Goal: Transaction & Acquisition: Purchase product/service

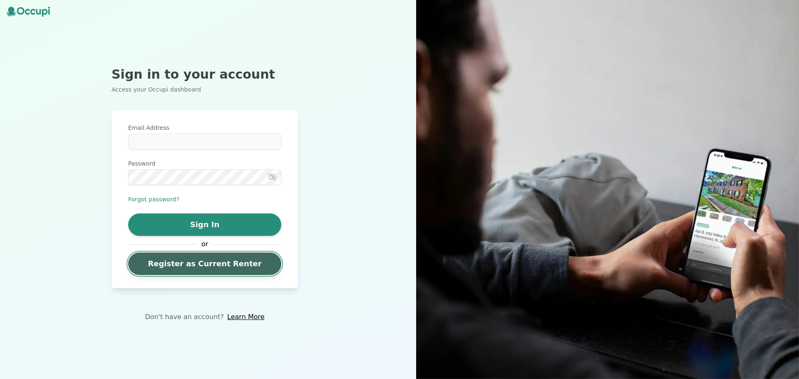
click at [197, 266] on link "Register as Current Renter" at bounding box center [204, 264] width 153 height 22
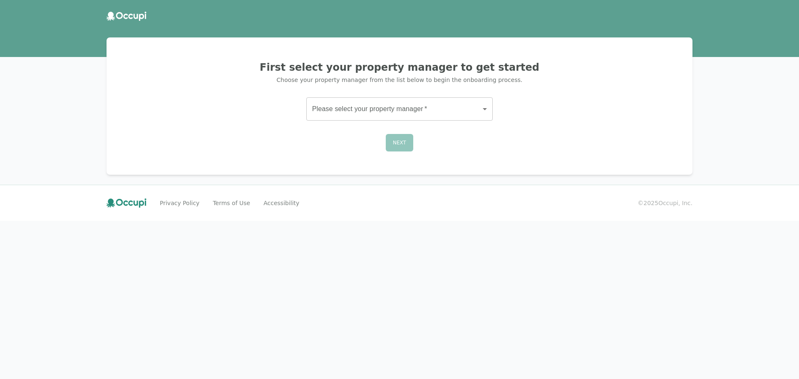
click at [350, 111] on body "First select your property manager to get started Choose your property manager …" at bounding box center [399, 189] width 799 height 379
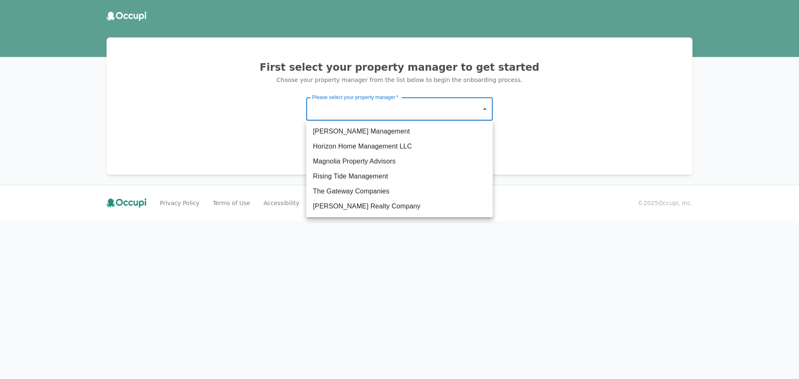
click at [350, 189] on li "The Gateway Companies" at bounding box center [399, 191] width 186 height 15
type input "**********"
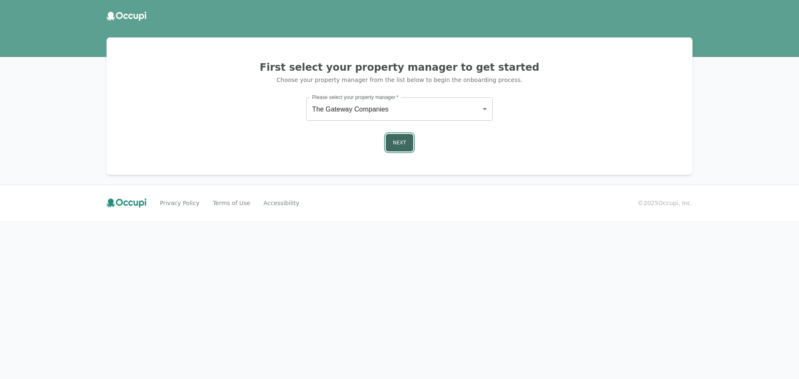
click at [393, 135] on button "Next" at bounding box center [399, 142] width 27 height 17
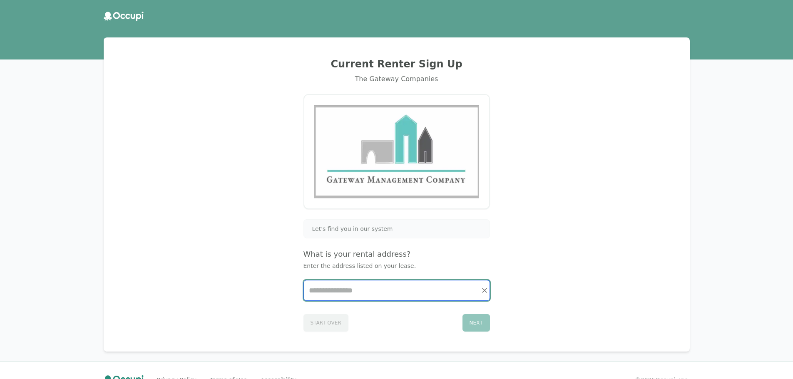
click at [347, 297] on input "Start typing..." at bounding box center [397, 291] width 186 height 20
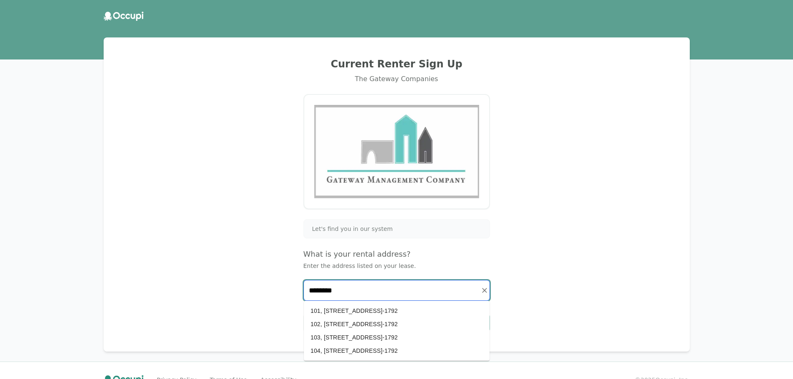
scroll to position [19, 0]
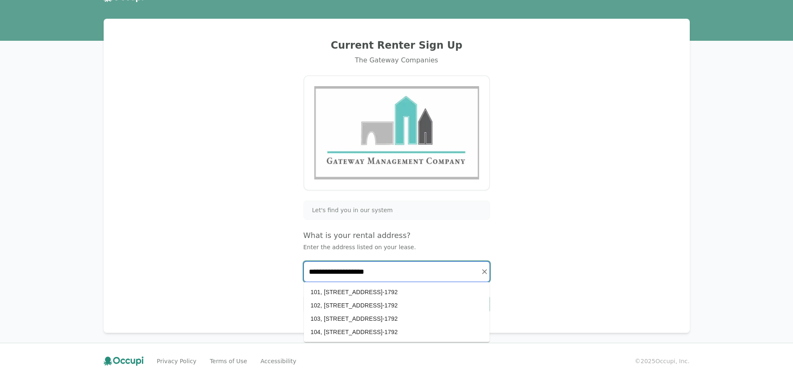
click at [410, 292] on li "101, [STREET_ADDRESS]-1792" at bounding box center [397, 292] width 186 height 13
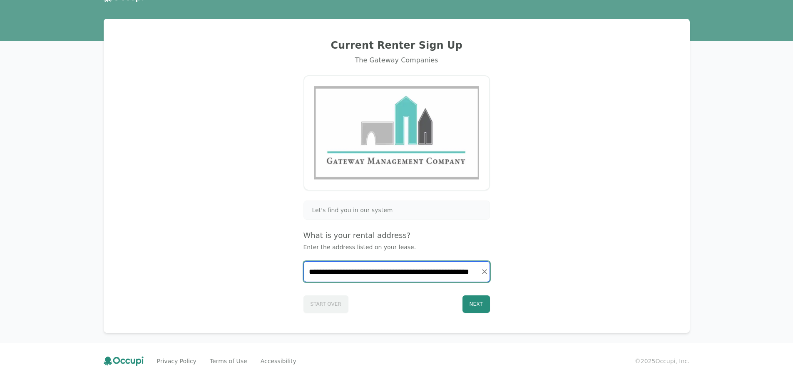
drag, startPoint x: 418, startPoint y: 272, endPoint x: 443, endPoint y: 275, distance: 24.7
click at [420, 272] on input "**********" at bounding box center [397, 272] width 186 height 20
click at [419, 271] on input "**********" at bounding box center [397, 272] width 186 height 20
type input "**********"
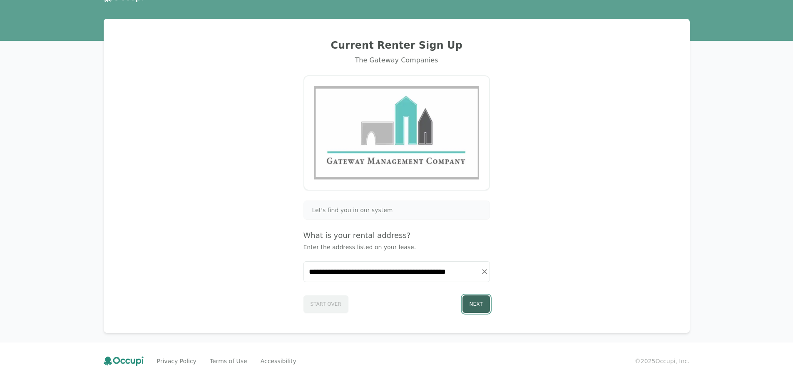
click at [476, 299] on button "Next" at bounding box center [475, 304] width 27 height 17
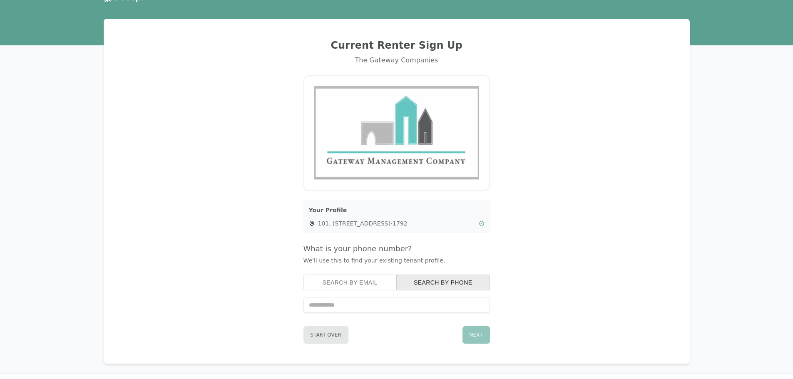
click at [314, 226] on icon at bounding box center [312, 224] width 6 height 6
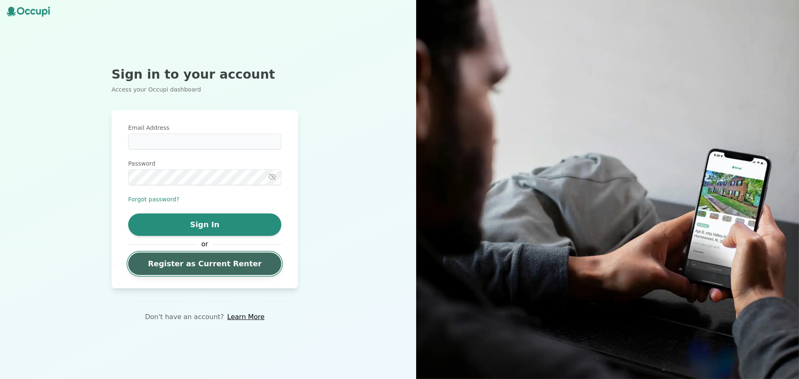
click at [177, 258] on link "Register as Current Renter" at bounding box center [204, 264] width 153 height 22
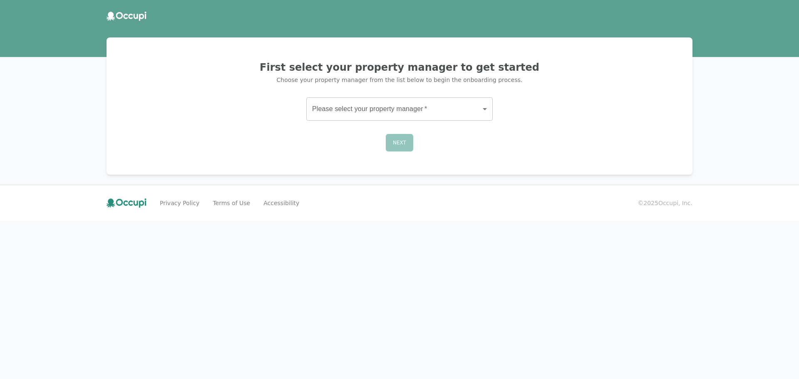
click at [382, 102] on body "First select your property manager to get started Choose your property manager …" at bounding box center [399, 189] width 799 height 379
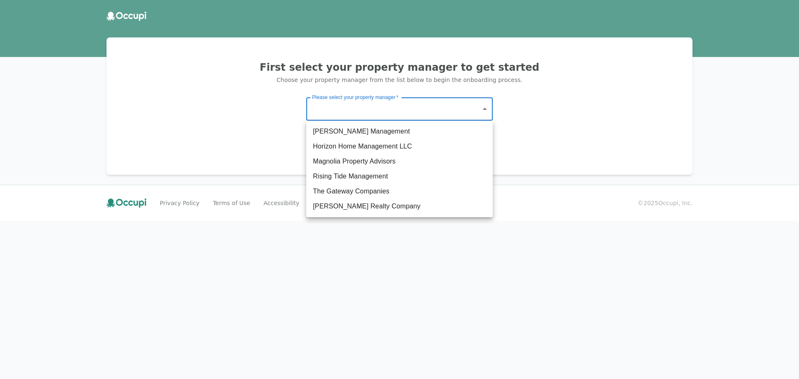
click at [375, 195] on li "The Gateway Companies" at bounding box center [399, 191] width 186 height 15
type input "**********"
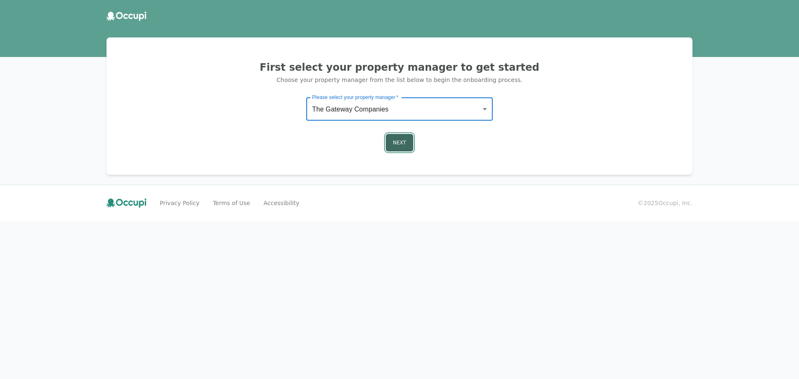
click at [406, 145] on button "Next" at bounding box center [399, 142] width 27 height 17
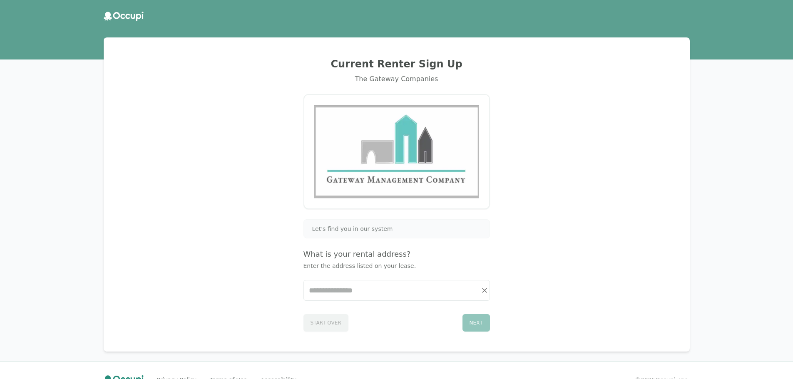
click at [352, 301] on div at bounding box center [396, 290] width 186 height 21
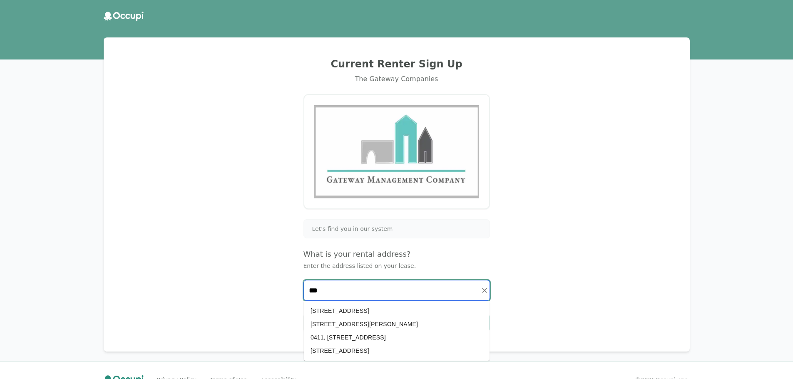
click at [355, 342] on li "0411, [STREET_ADDRESS]" at bounding box center [397, 337] width 186 height 13
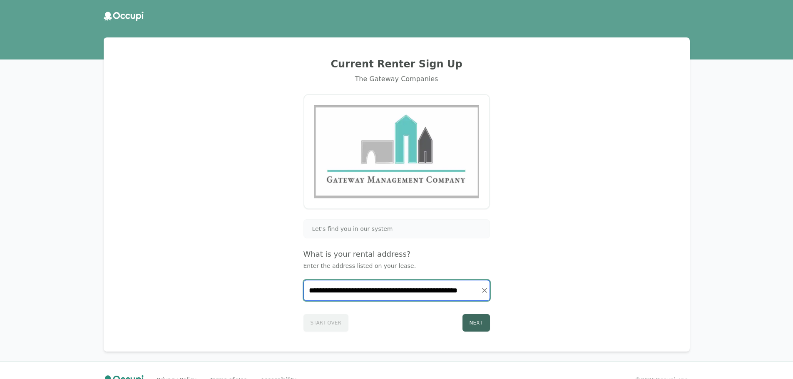
type input "**********"
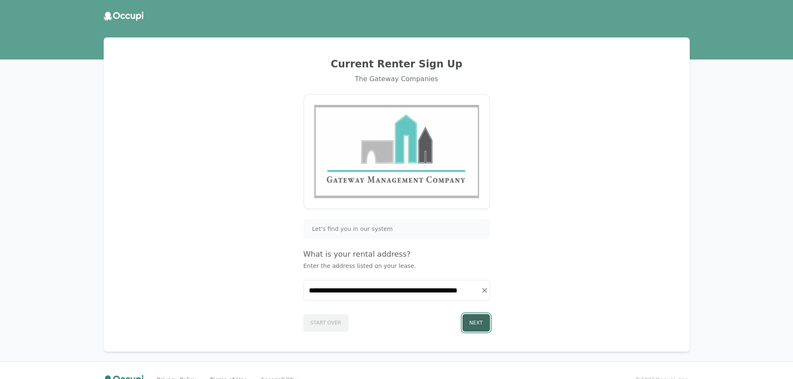
click at [476, 320] on button "Next" at bounding box center [475, 322] width 27 height 17
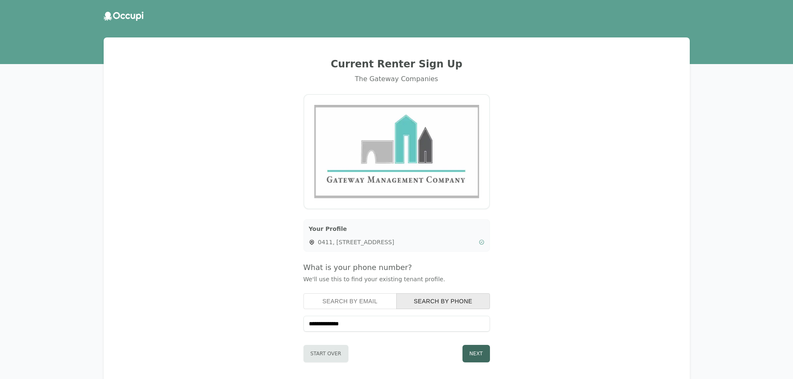
type input "**********"
click at [476, 362] on button "Next" at bounding box center [475, 353] width 27 height 17
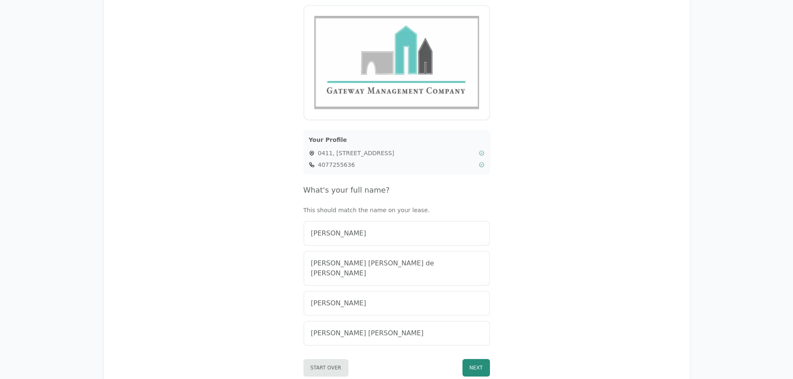
scroll to position [143, 0]
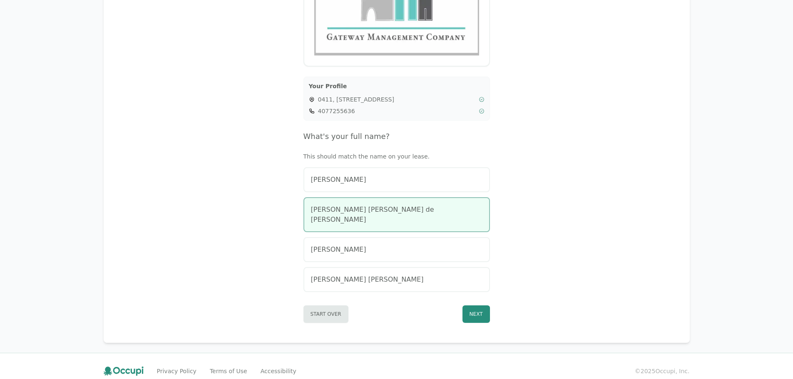
click at [377, 213] on span "[PERSON_NAME] [PERSON_NAME] de [PERSON_NAME]" at bounding box center [397, 215] width 172 height 20
click at [462, 306] on button "Next" at bounding box center [475, 314] width 27 height 17
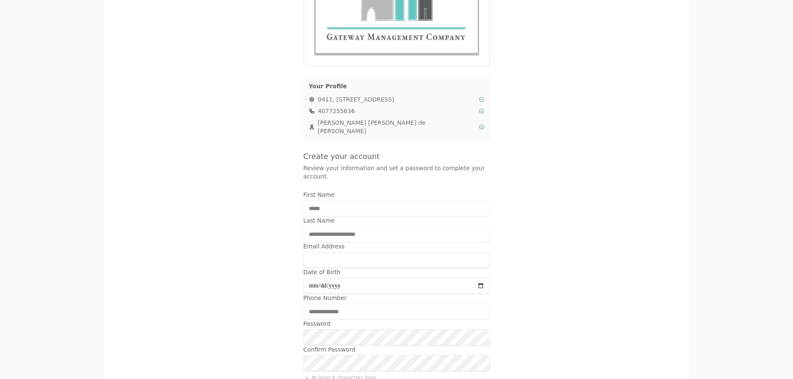
type input "**********"
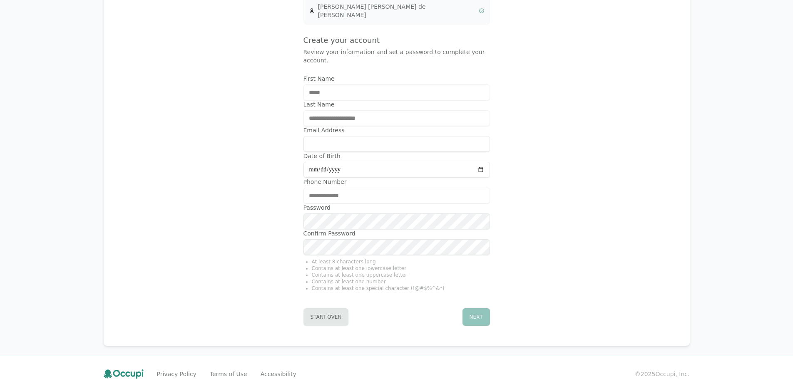
scroll to position [263, 0]
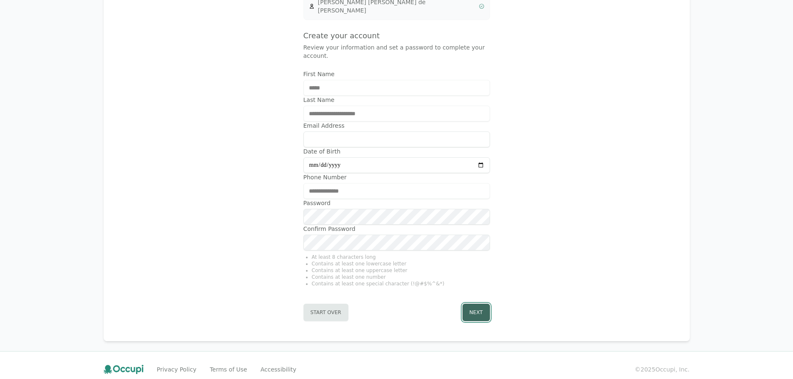
click at [481, 304] on button "Next" at bounding box center [475, 312] width 27 height 17
click at [471, 306] on button "Next" at bounding box center [475, 312] width 27 height 17
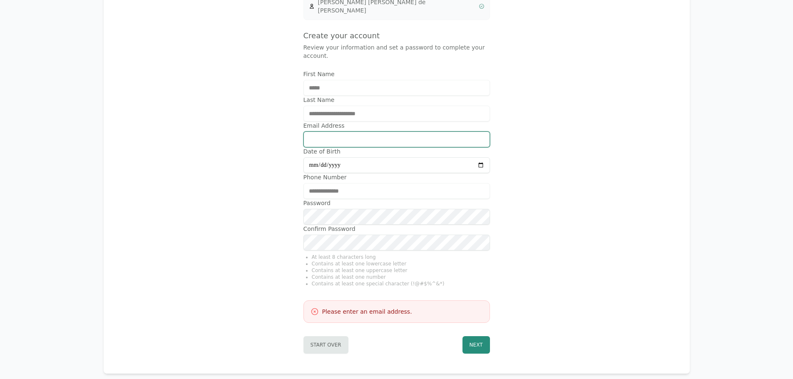
click at [343, 132] on input "Email Address" at bounding box center [396, 140] width 186 height 16
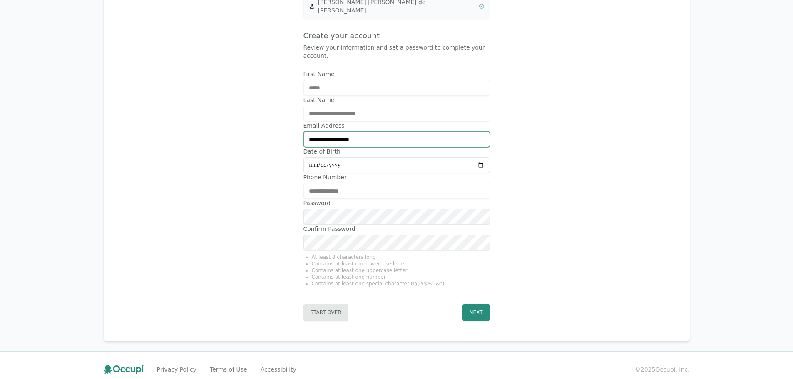
type input "**********"
click at [475, 304] on button "Next" at bounding box center [475, 312] width 27 height 17
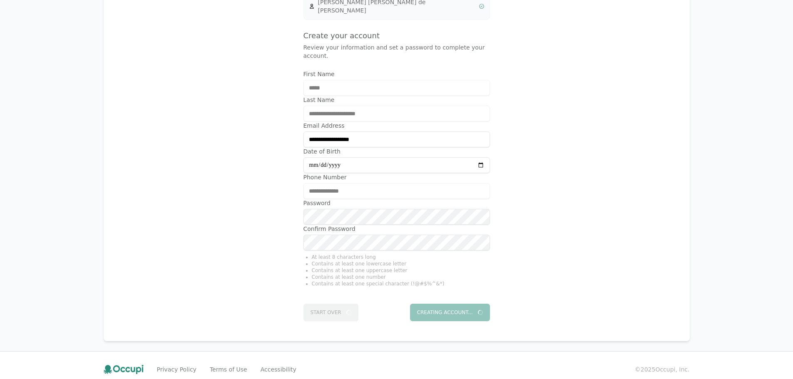
scroll to position [0, 0]
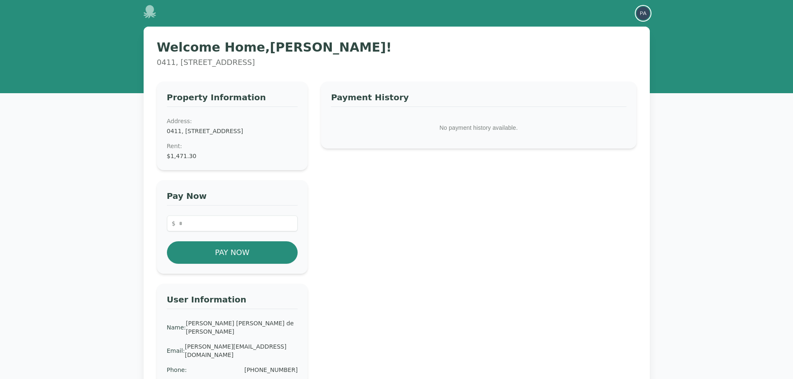
click at [644, 15] on img "button" at bounding box center [642, 13] width 13 height 13
click at [604, 32] on button "Your Profile" at bounding box center [610, 30] width 80 height 15
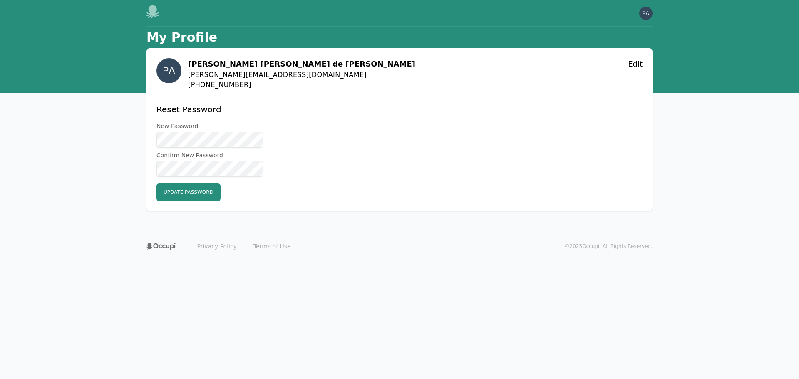
click at [644, 5] on div "Open main menu Open user menu" at bounding box center [400, 13] width 506 height 27
click at [644, 10] on img "button" at bounding box center [645, 13] width 13 height 13
click at [602, 48] on button "Sign out" at bounding box center [613, 45] width 80 height 15
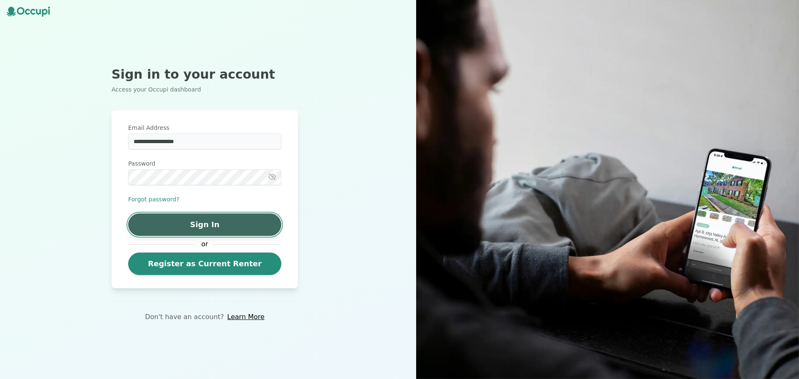
click at [193, 216] on button "Sign In" at bounding box center [204, 225] width 153 height 22
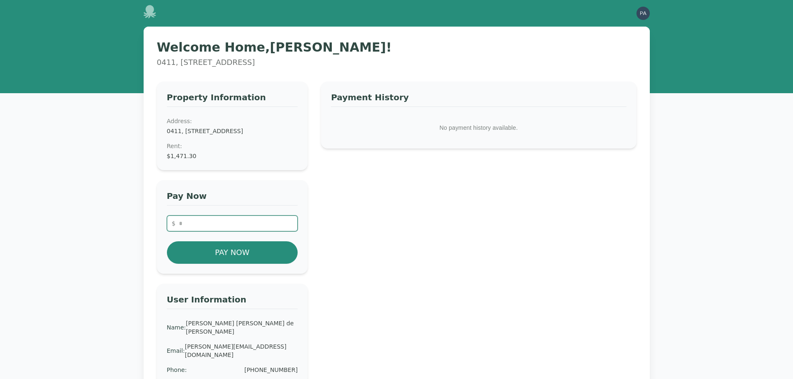
click at [239, 231] on input "number" at bounding box center [232, 224] width 131 height 16
type input "****"
type input "*******"
click at [231, 256] on button "Pay Now" at bounding box center [232, 252] width 131 height 22
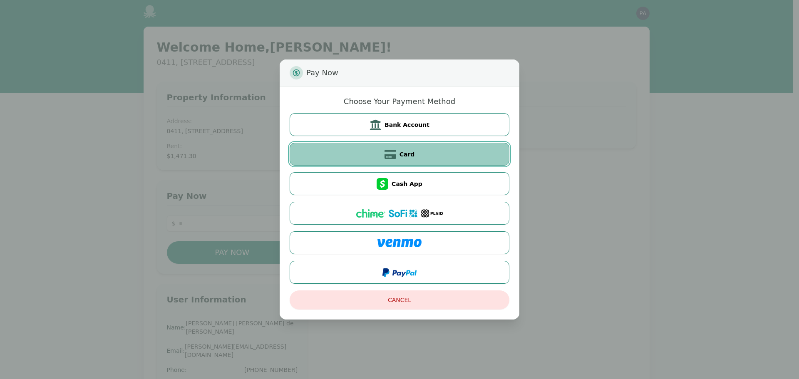
click at [434, 159] on button "Card" at bounding box center [400, 154] width 220 height 23
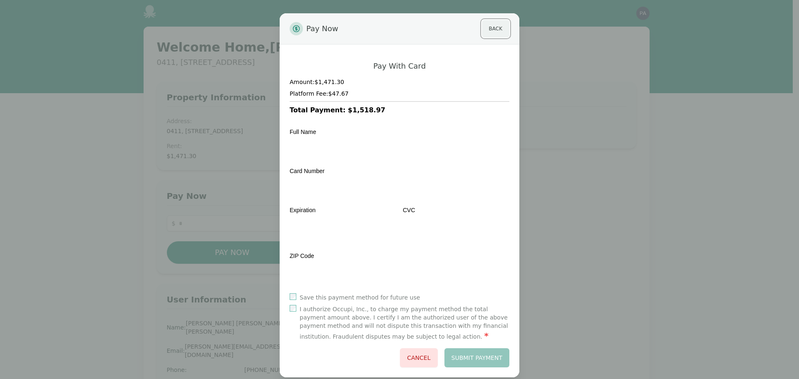
click at [486, 26] on button "Back" at bounding box center [495, 28] width 27 height 17
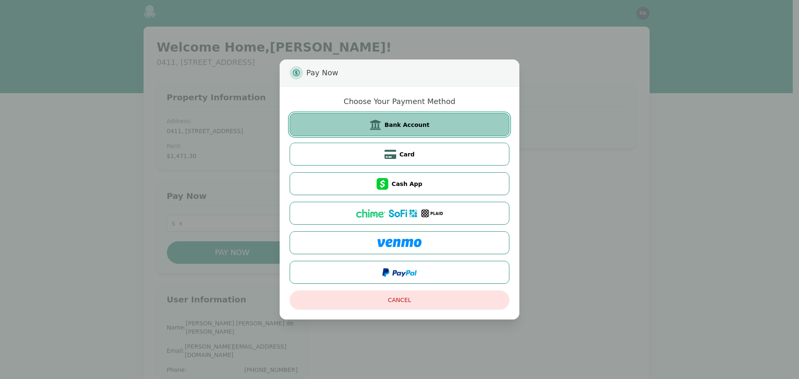
click at [385, 124] on span at bounding box center [377, 125] width 15 height 12
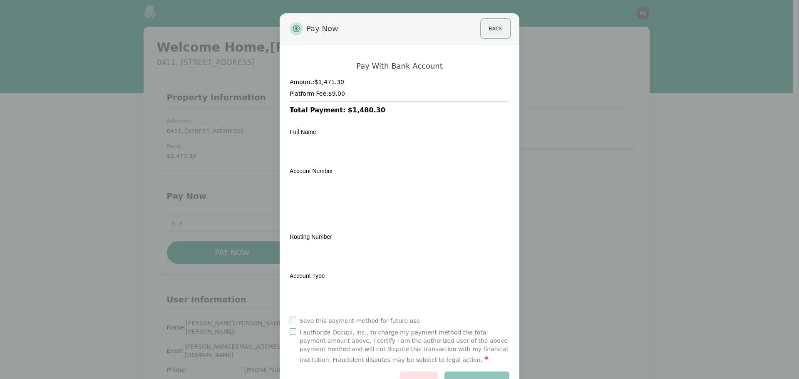
click at [495, 31] on button "Back" at bounding box center [495, 28] width 27 height 17
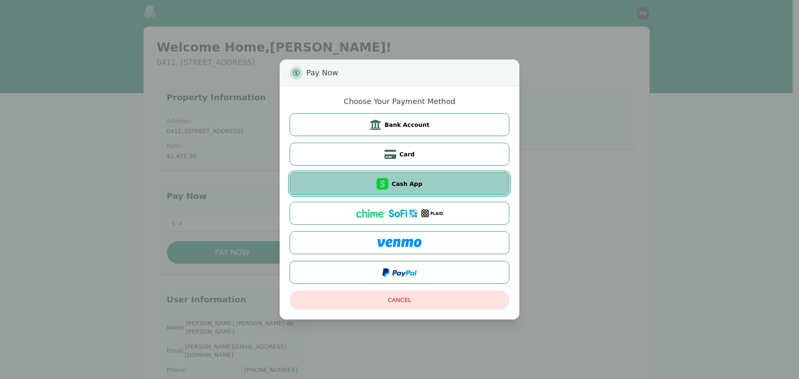
click at [435, 186] on button "Cash App" at bounding box center [400, 183] width 220 height 23
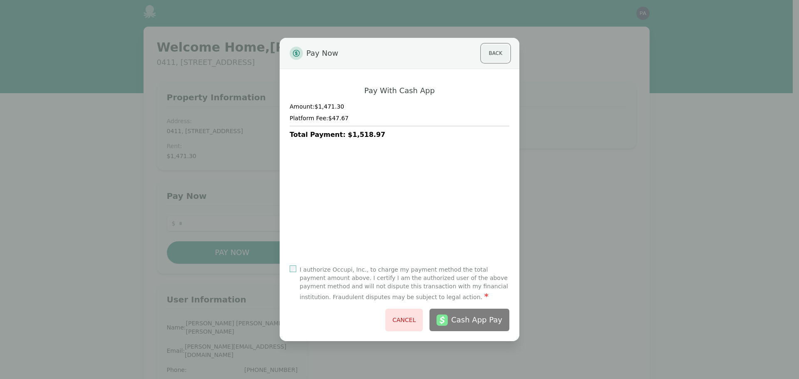
click at [496, 55] on button "Back" at bounding box center [495, 53] width 27 height 17
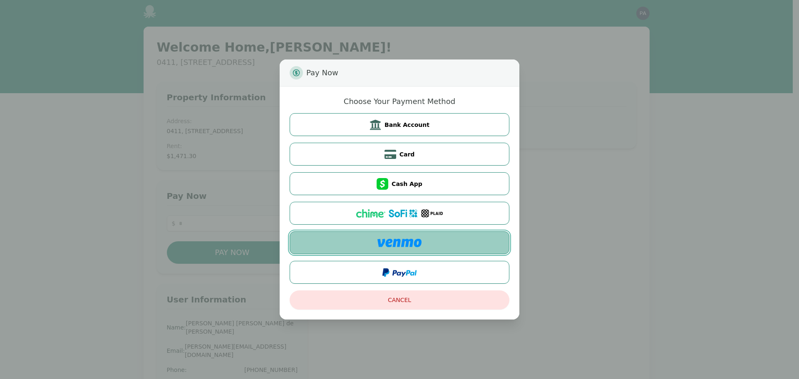
click at [412, 247] on button at bounding box center [400, 242] width 220 height 23
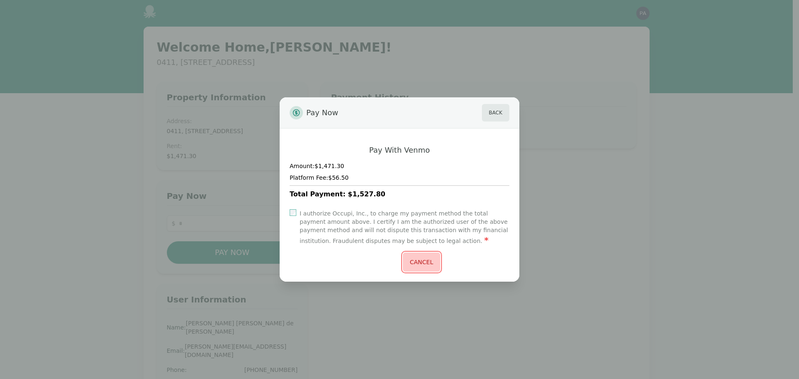
click at [418, 267] on button "Cancel" at bounding box center [421, 262] width 37 height 19
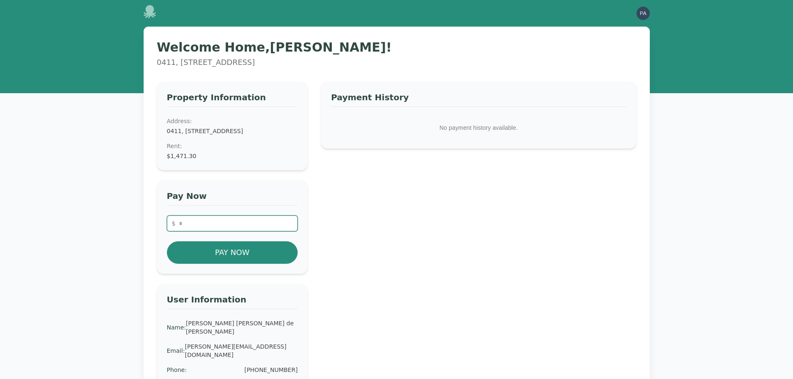
click at [239, 231] on input "number" at bounding box center [232, 224] width 131 height 16
type input "****"
type input "*******"
click at [261, 256] on button "Pay Now" at bounding box center [232, 252] width 131 height 22
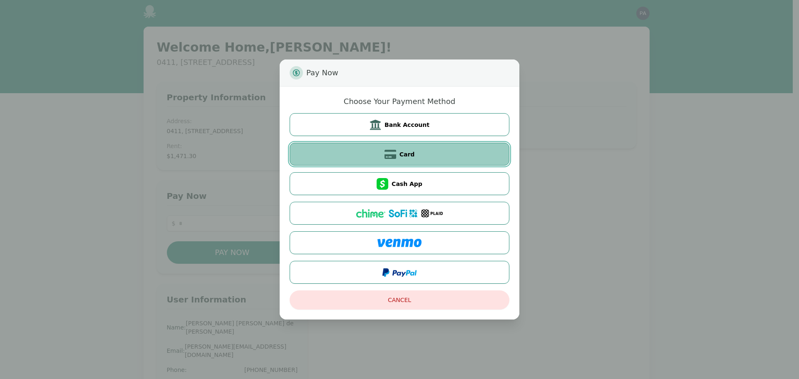
click at [415, 148] on button "Card" at bounding box center [400, 154] width 220 height 23
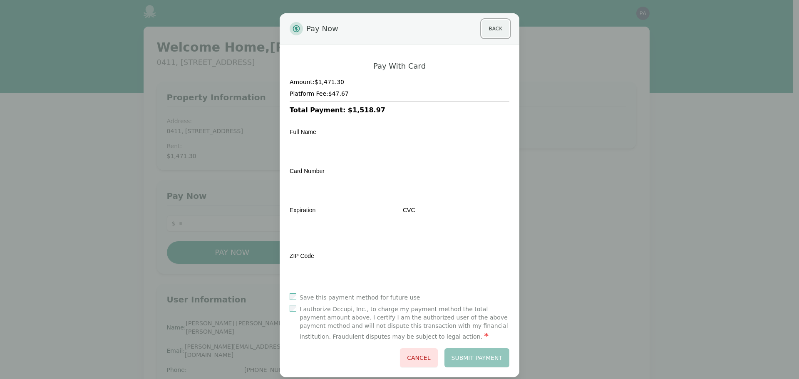
click at [491, 25] on button "Back" at bounding box center [495, 28] width 27 height 17
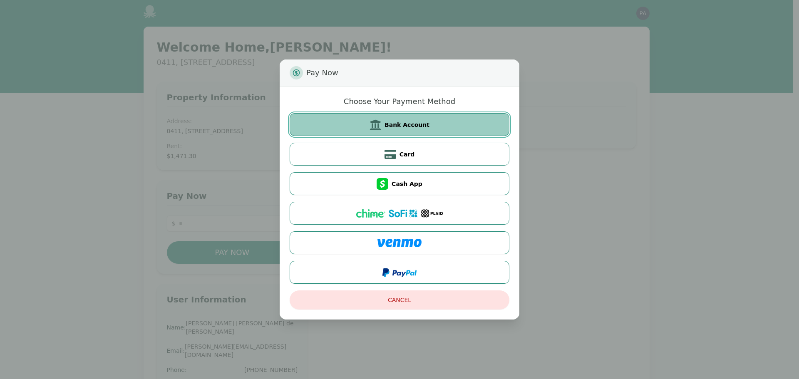
click at [420, 128] on span "Bank Account" at bounding box center [407, 125] width 45 height 8
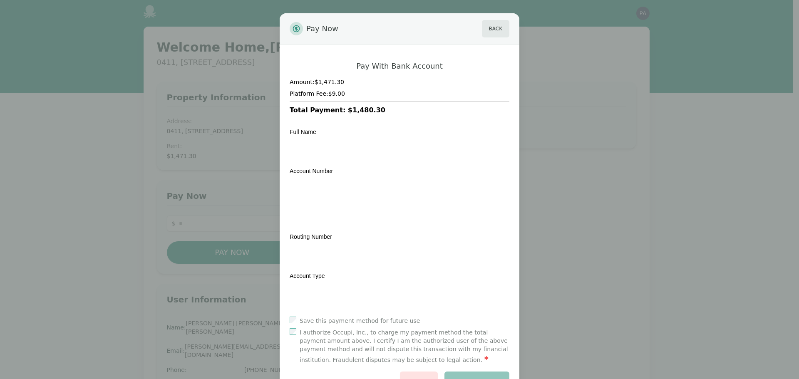
click at [368, 321] on label "Save this payment method for future use" at bounding box center [360, 321] width 120 height 8
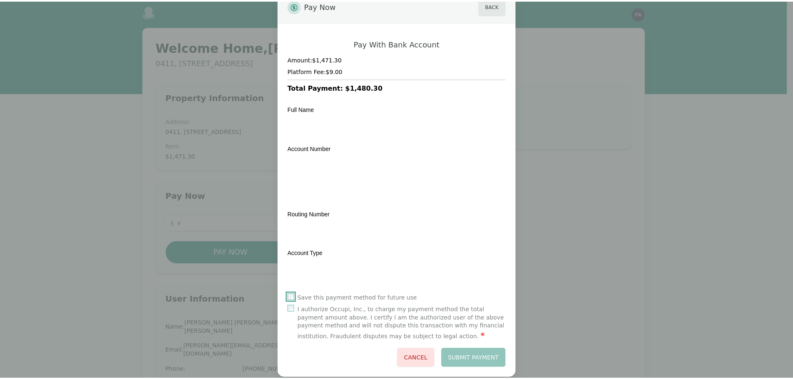
scroll to position [35, 0]
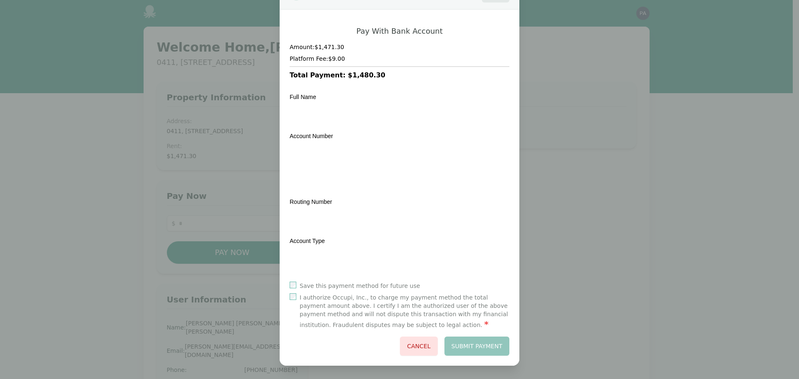
click at [381, 297] on label "I authorize Occupi, Inc., to charge my payment method the total payment amount …" at bounding box center [405, 311] width 210 height 37
click at [482, 346] on button "Submit Payment" at bounding box center [477, 346] width 65 height 19
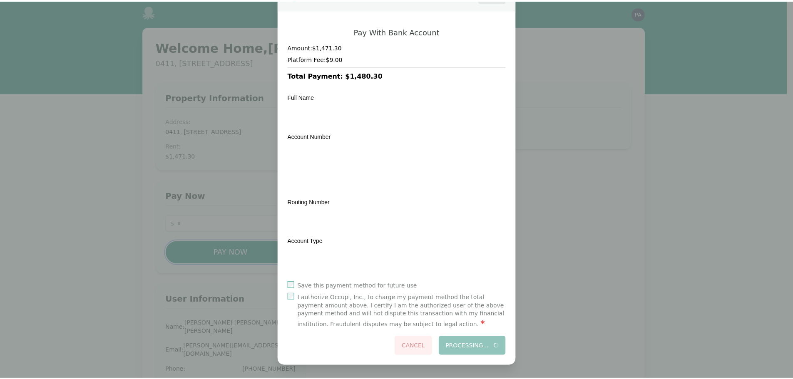
scroll to position [0, 0]
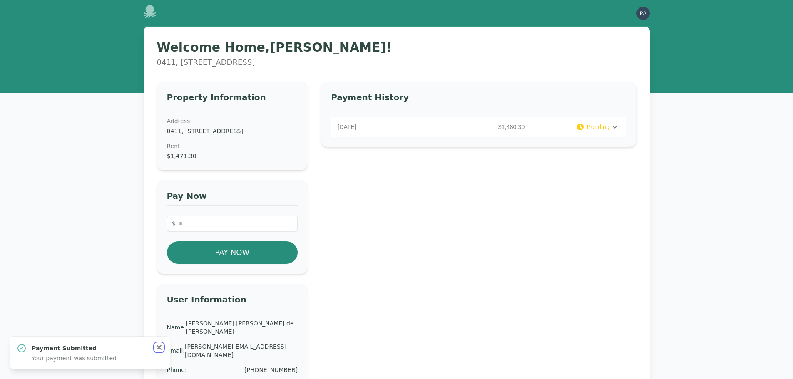
click at [162, 350] on icon "button" at bounding box center [159, 347] width 8 height 8
click at [617, 124] on icon at bounding box center [615, 127] width 10 height 10
click at [153, 12] on icon at bounding box center [149, 11] width 12 height 13
click at [649, 15] on img "button" at bounding box center [642, 13] width 13 height 13
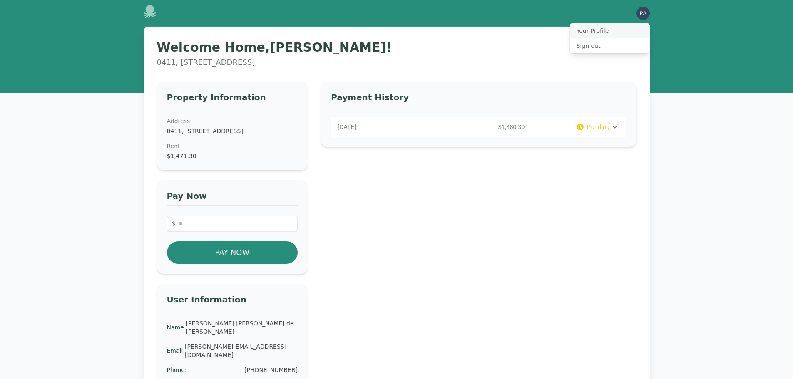
click at [596, 31] on button "Your Profile" at bounding box center [610, 30] width 80 height 15
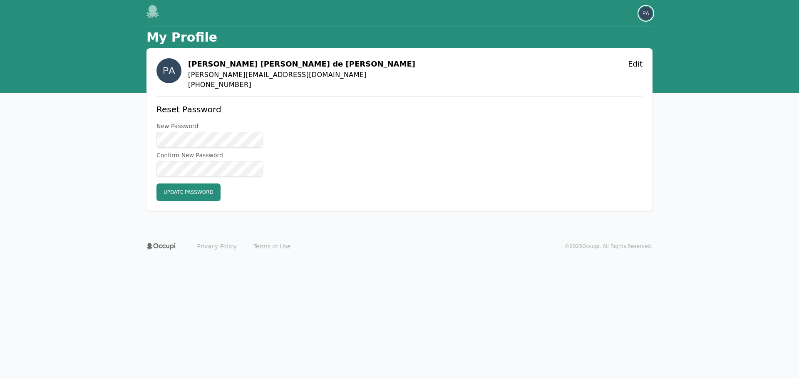
click at [647, 18] on img "button" at bounding box center [645, 13] width 13 height 13
